Goal: Browse casually

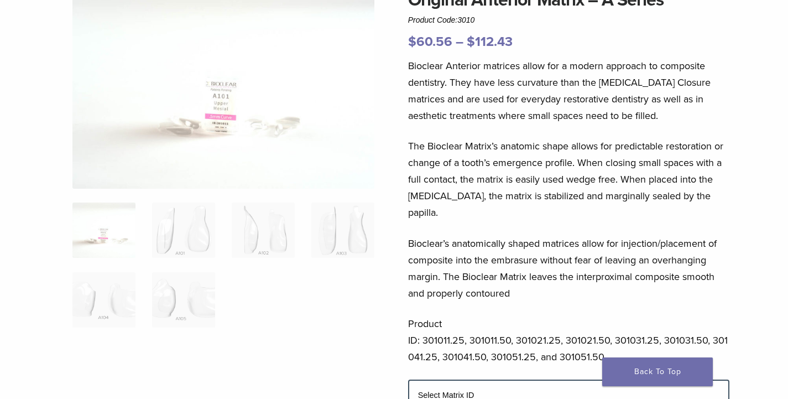
scroll to position [111, 0]
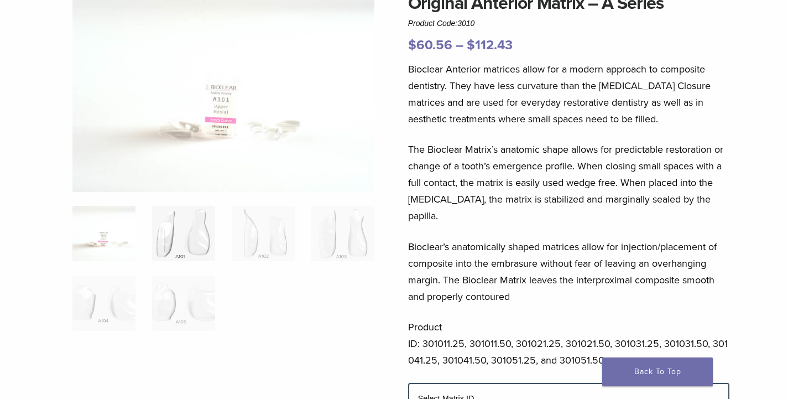
click at [196, 236] on img at bounding box center [183, 233] width 63 height 55
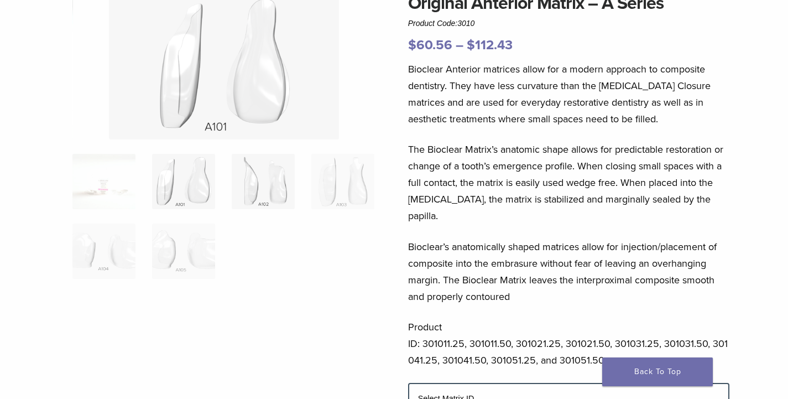
click at [279, 188] on img at bounding box center [263, 181] width 63 height 55
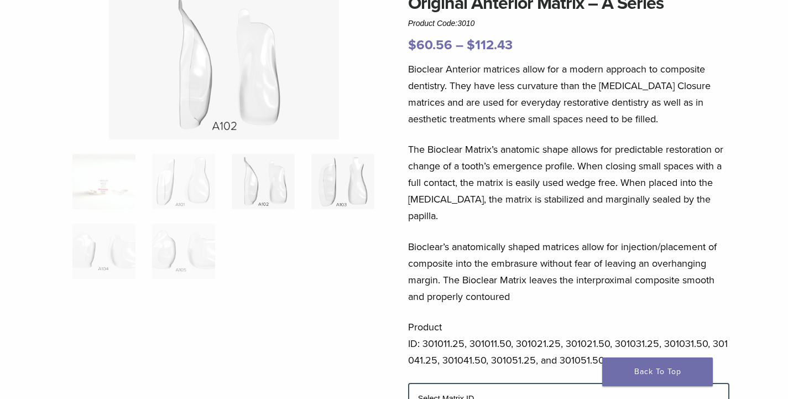
click at [343, 181] on img at bounding box center [342, 181] width 63 height 55
click at [123, 235] on img at bounding box center [103, 250] width 63 height 55
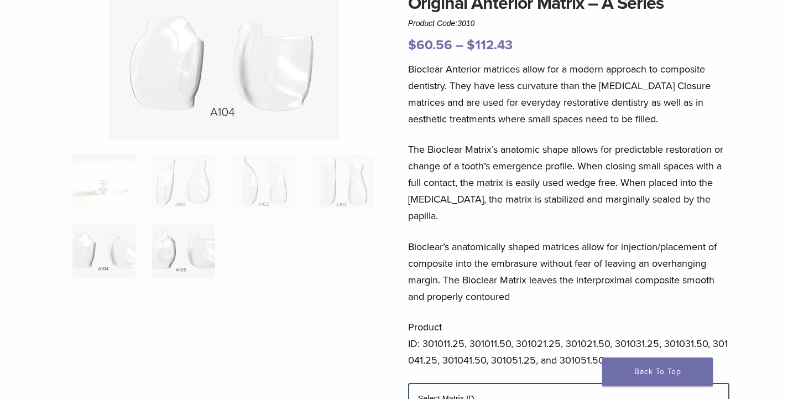
click at [175, 238] on img at bounding box center [183, 250] width 63 height 55
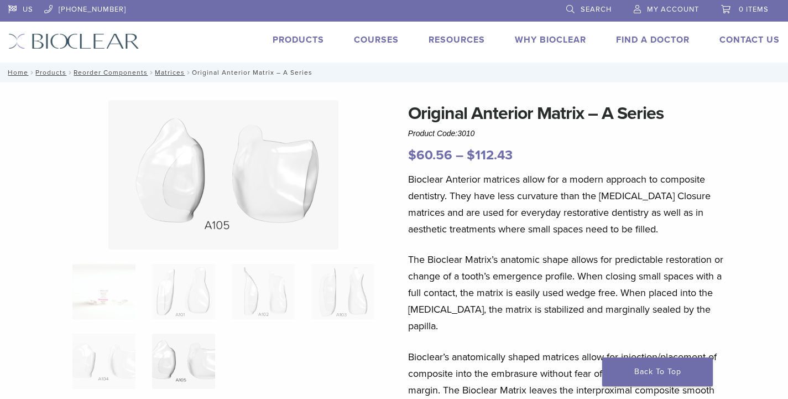
scroll to position [0, 0]
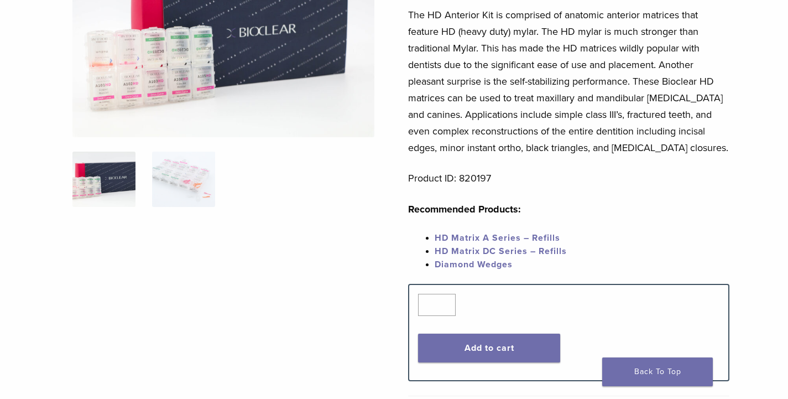
scroll to position [166, 0]
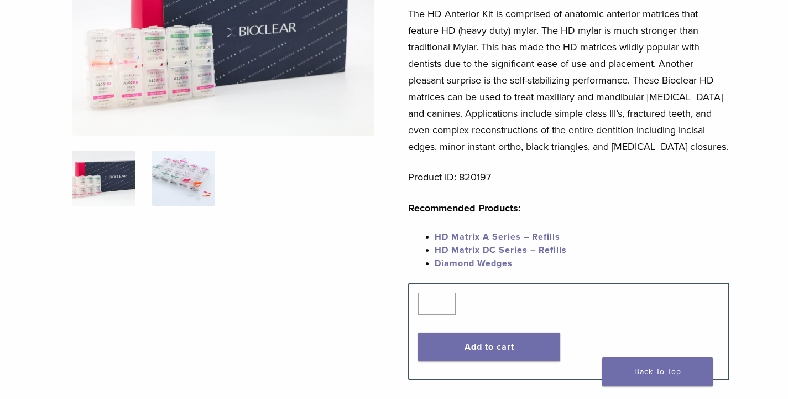
click at [200, 179] on img at bounding box center [183, 177] width 63 height 55
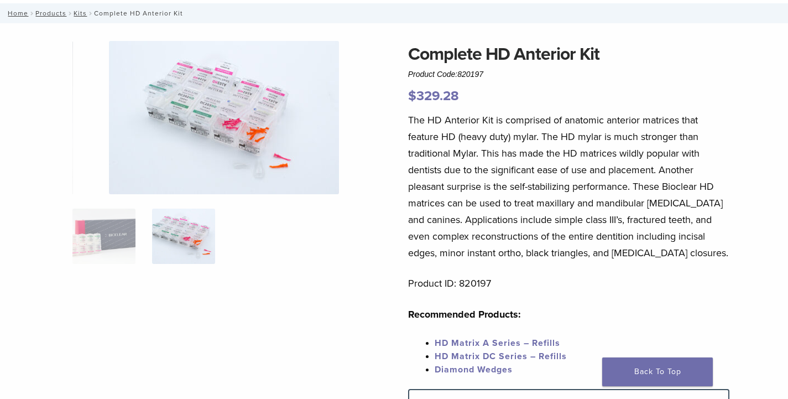
scroll to position [55, 0]
